Goal: Task Accomplishment & Management: Use online tool/utility

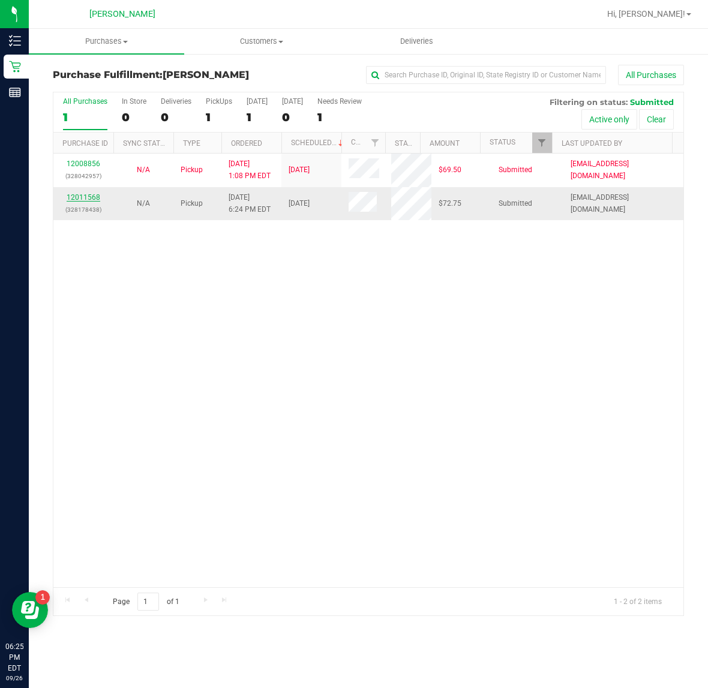
click at [85, 201] on link "12011568" at bounding box center [84, 197] width 34 height 8
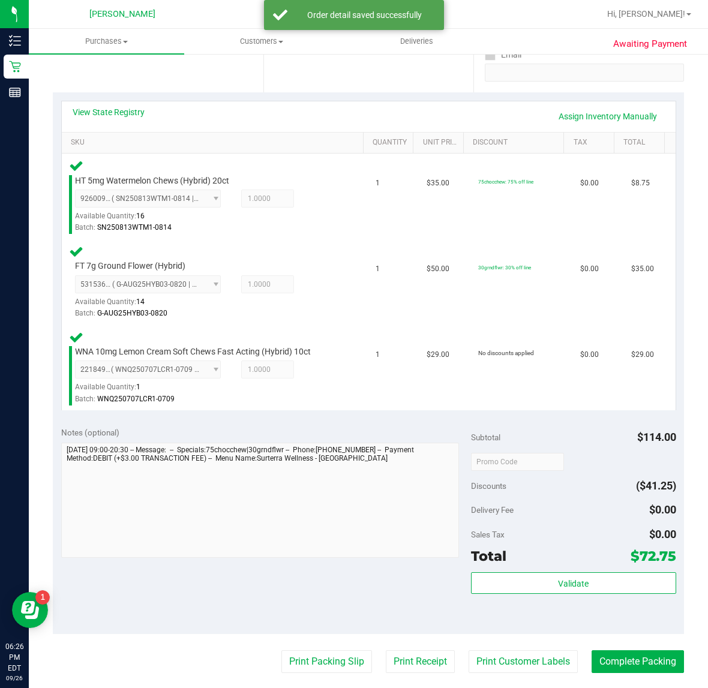
scroll to position [249, 0]
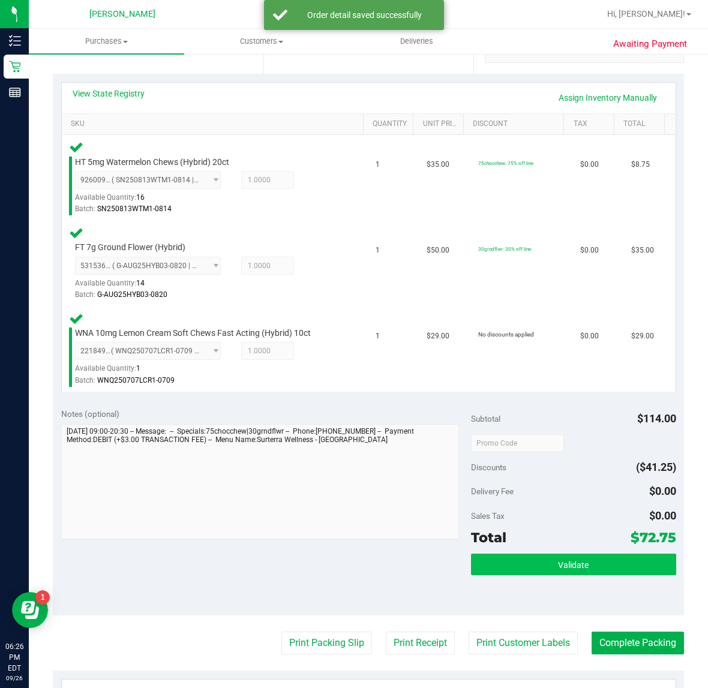
click at [541, 558] on button "Validate" at bounding box center [573, 564] width 205 height 22
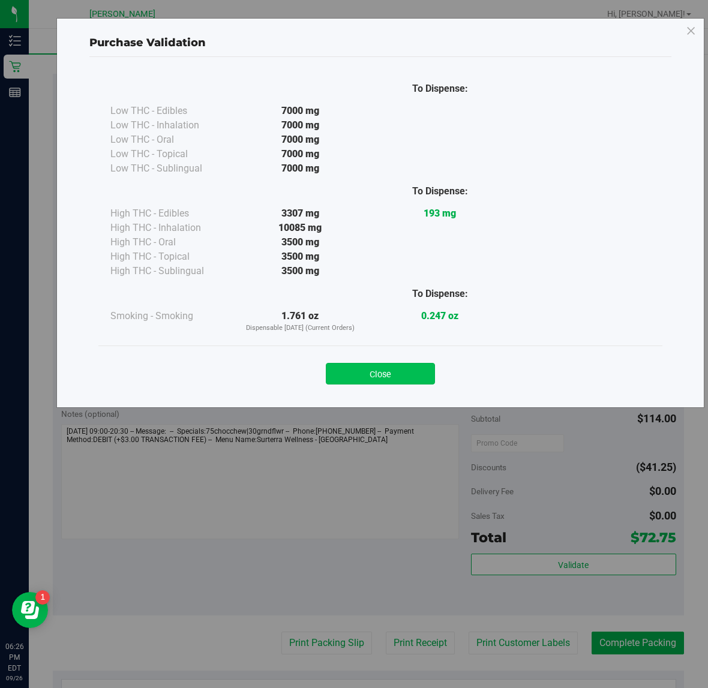
click at [381, 375] on button "Close" at bounding box center [380, 374] width 109 height 22
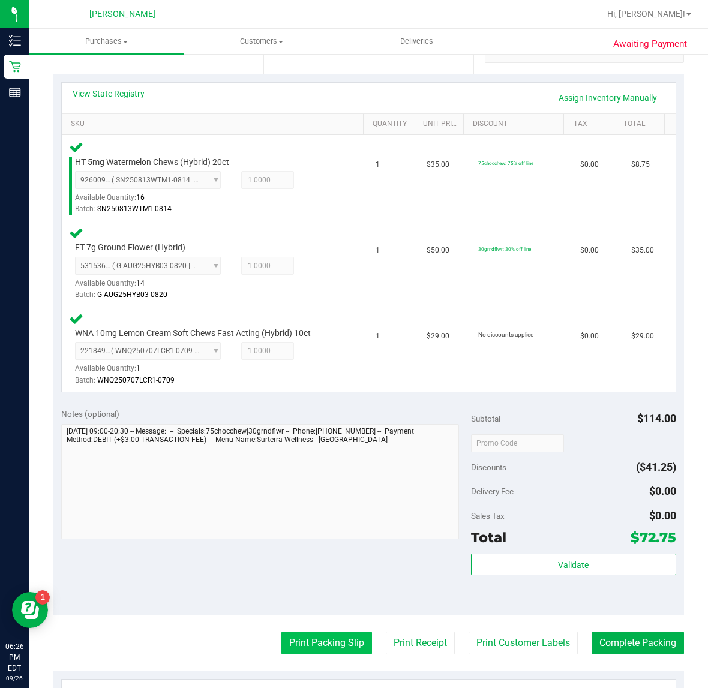
click at [307, 649] on button "Print Packing Slip" at bounding box center [326, 642] width 91 height 23
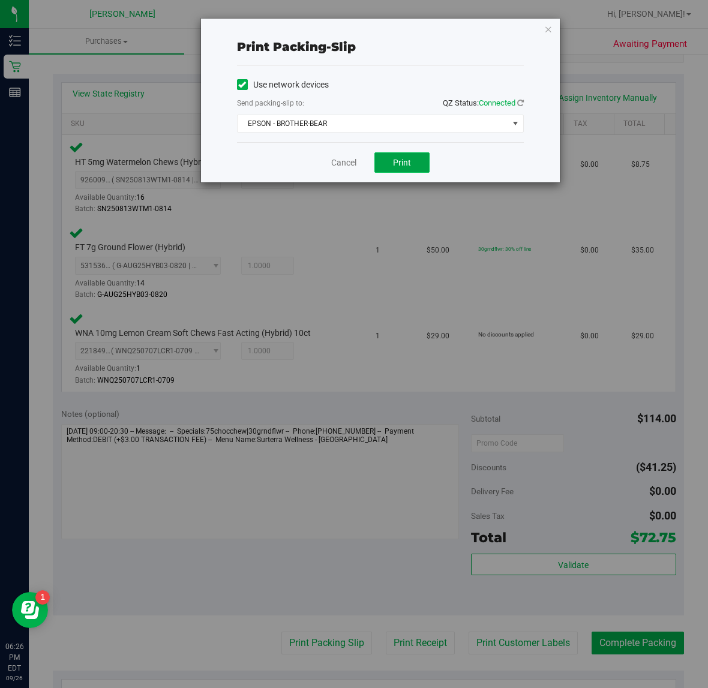
click at [395, 166] on span "Print" at bounding box center [402, 163] width 18 height 10
click at [342, 166] on link "Cancel" at bounding box center [343, 162] width 25 height 13
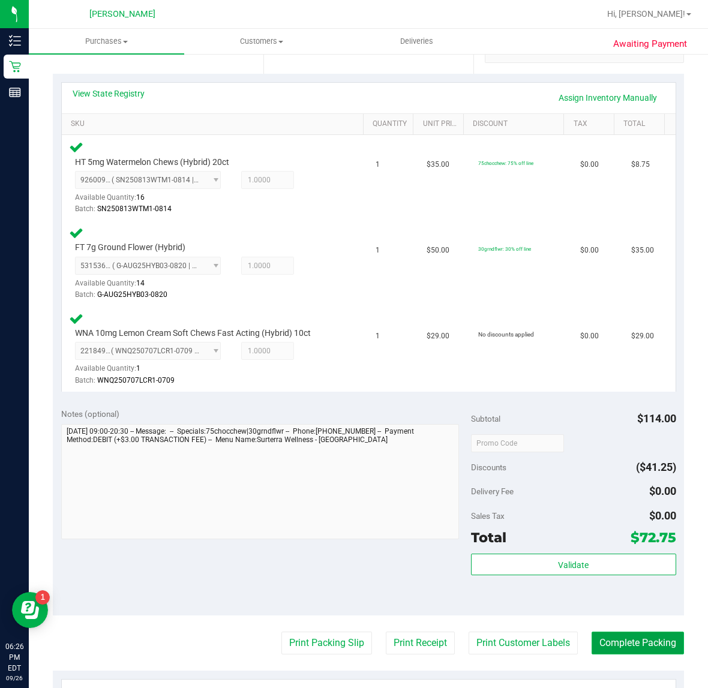
click at [624, 642] on button "Complete Packing" at bounding box center [637, 642] width 92 height 23
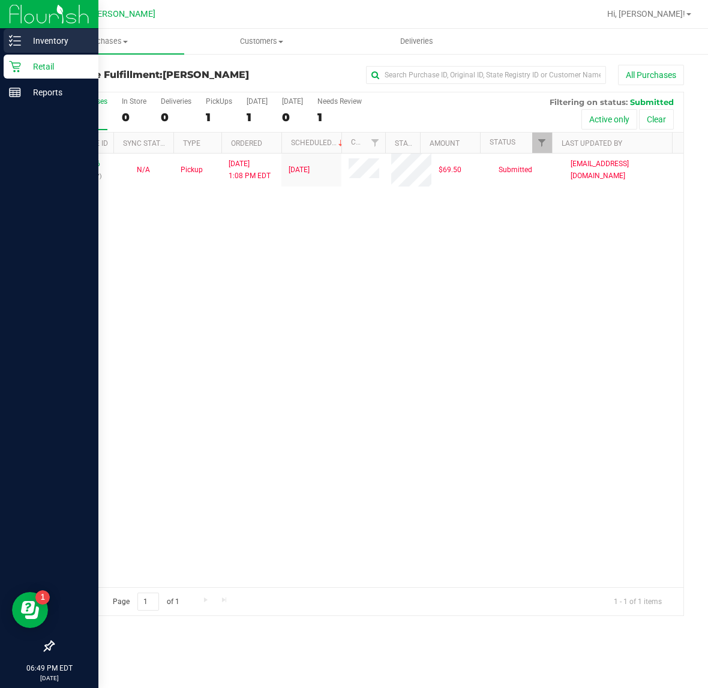
click at [13, 46] on icon at bounding box center [15, 41] width 12 height 12
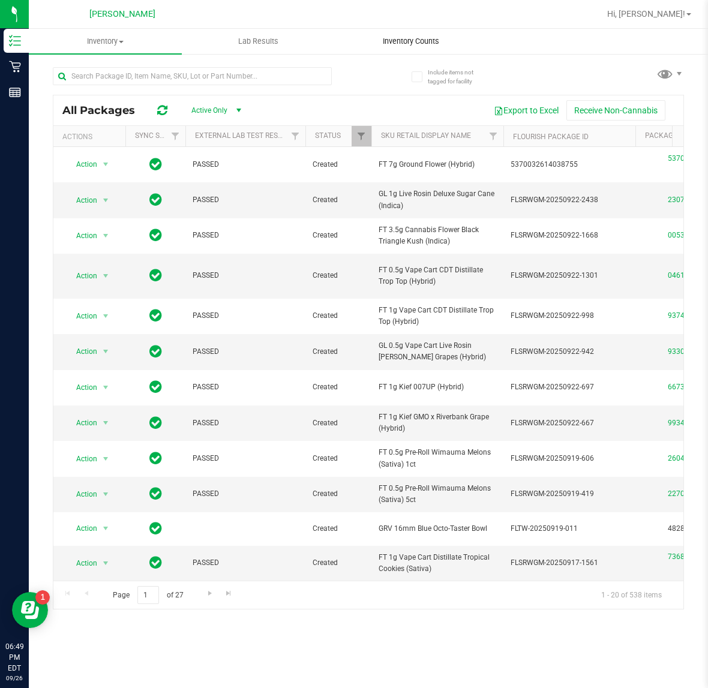
click at [423, 43] on span "Inventory Counts" at bounding box center [410, 41] width 89 height 11
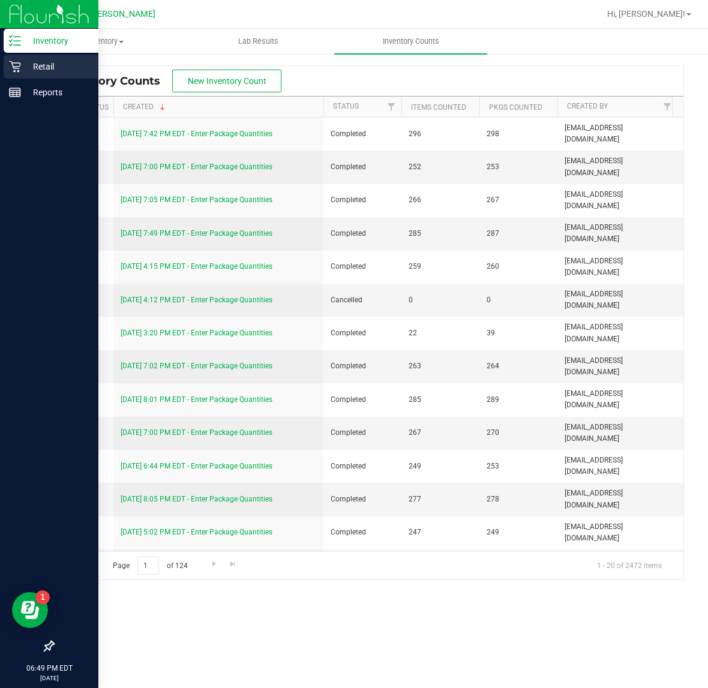
click at [14, 56] on div "Retail" at bounding box center [51, 67] width 95 height 24
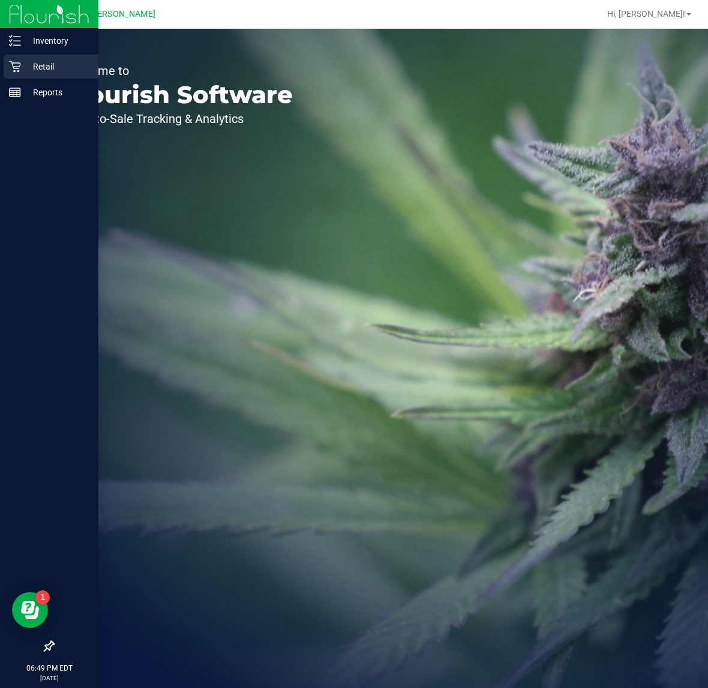
click at [41, 62] on p "Retail" at bounding box center [57, 66] width 72 height 14
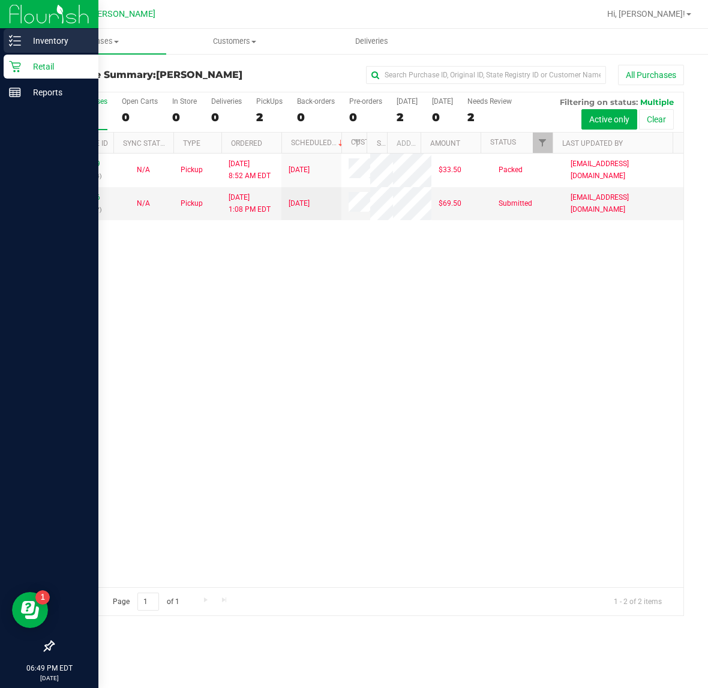
click at [19, 44] on icon at bounding box center [15, 41] width 12 height 12
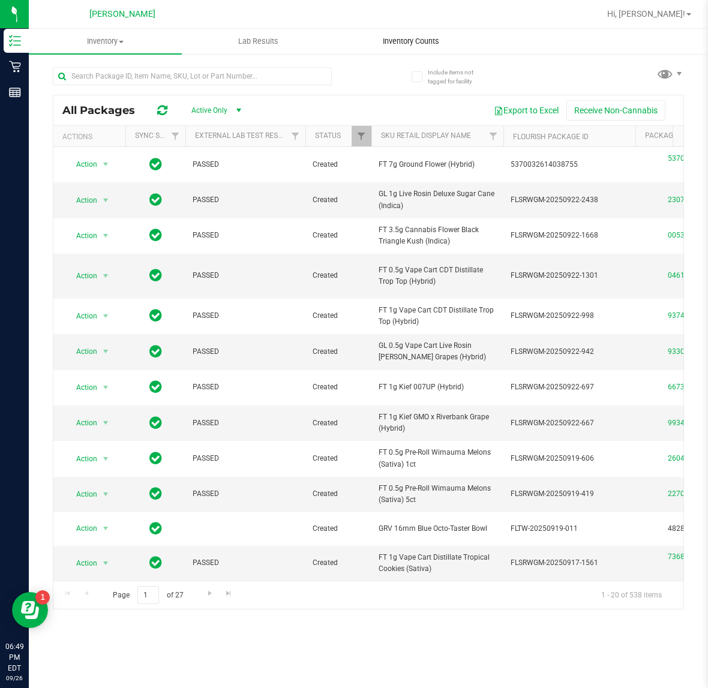
click at [392, 45] on span "Inventory Counts" at bounding box center [410, 41] width 89 height 11
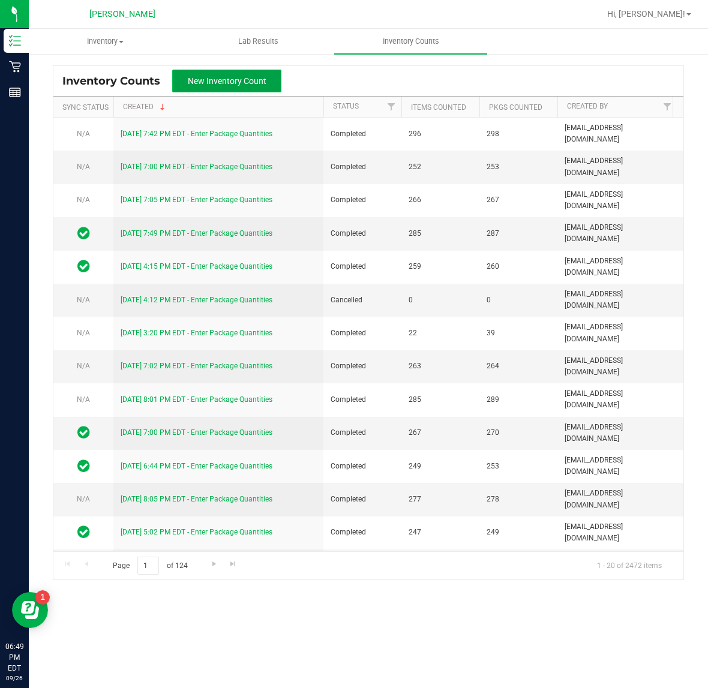
click at [231, 86] on span "New Inventory Count" at bounding box center [227, 81] width 79 height 10
